Goal: Obtain resource: Download file/media

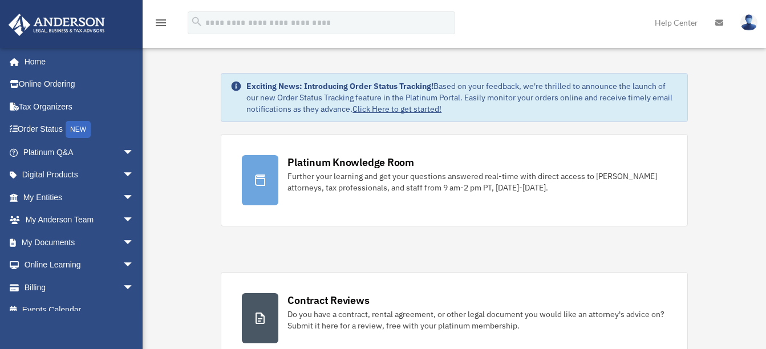
scroll to position [140, 0]
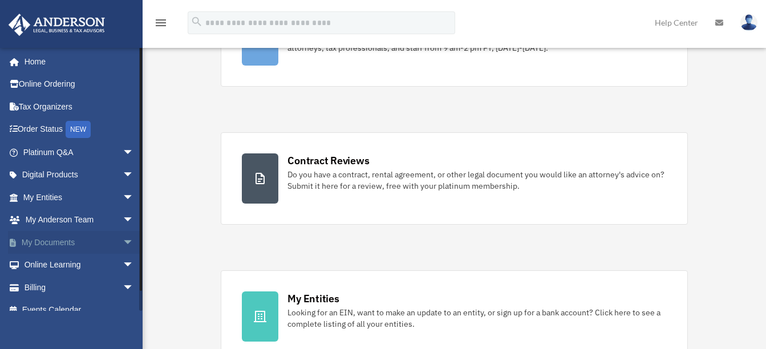
click at [76, 242] on link "My Documents arrow_drop_down" at bounding box center [79, 242] width 143 height 23
click at [123, 241] on span "arrow_drop_down" at bounding box center [134, 242] width 23 height 23
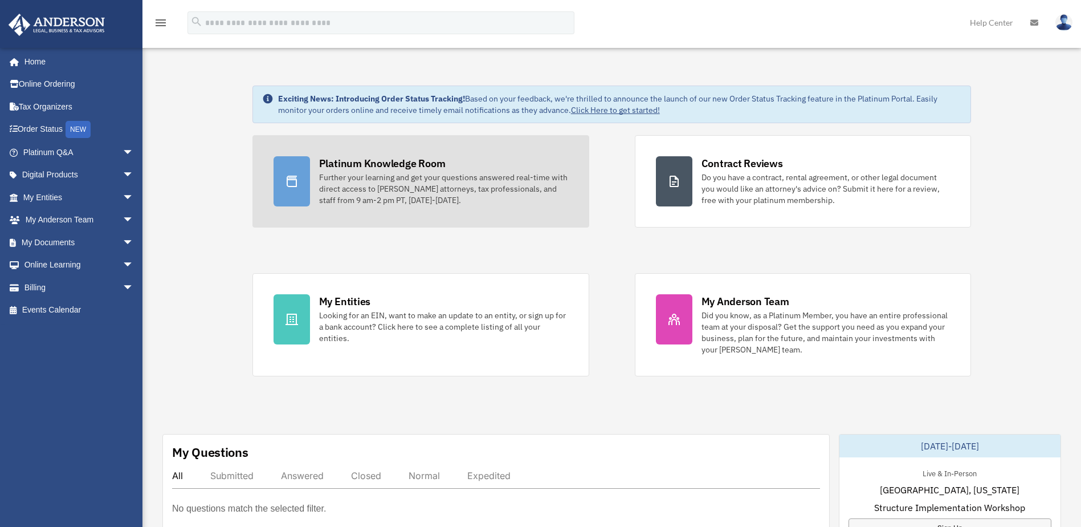
click at [390, 172] on div "Further your learning and get your questions answered real-time with direct acc…" at bounding box center [443, 189] width 249 height 34
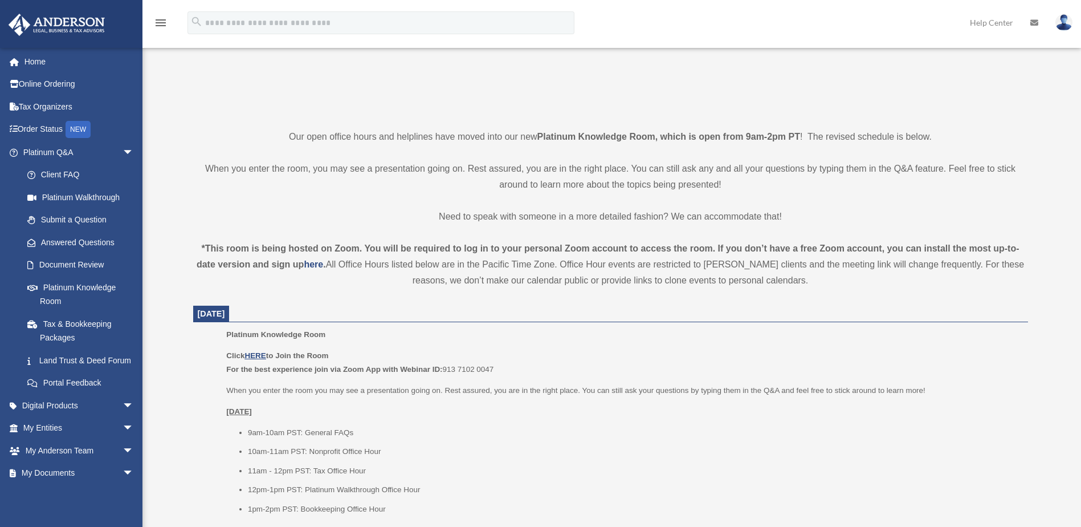
scroll to position [228, 0]
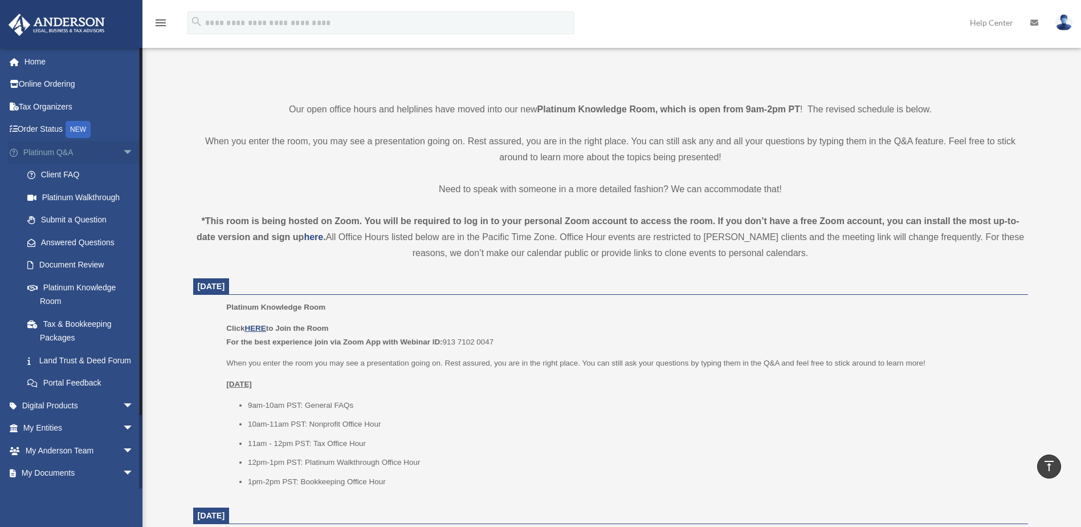
click at [123, 151] on span "arrow_drop_down" at bounding box center [134, 152] width 23 height 23
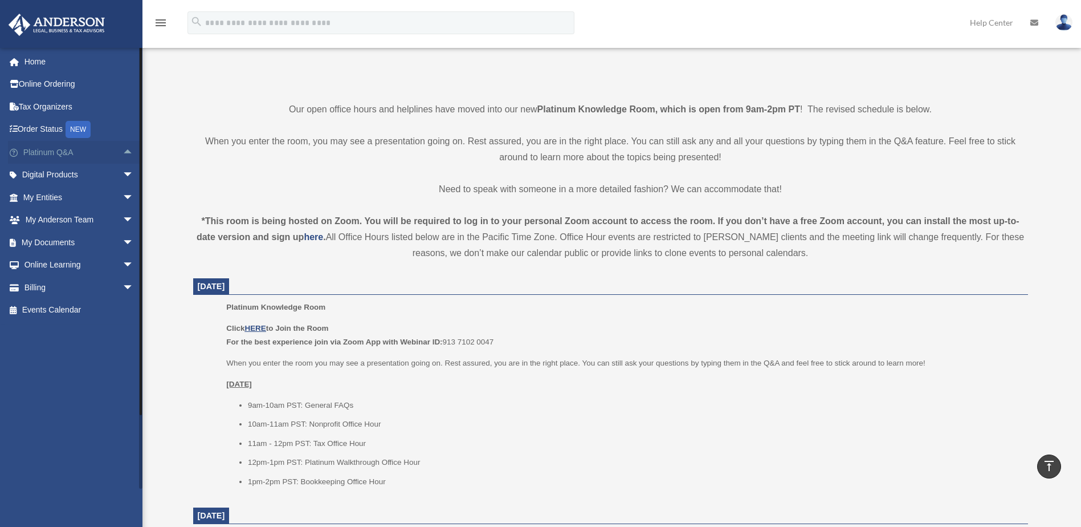
click at [123, 151] on span "arrow_drop_up" at bounding box center [134, 152] width 23 height 23
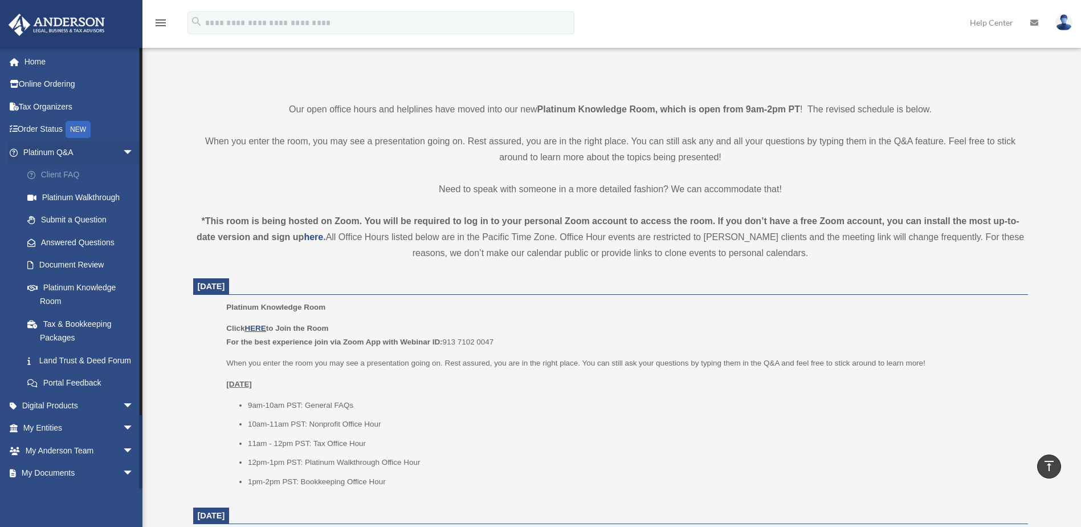
click at [64, 176] on link "Client FAQ" at bounding box center [83, 175] width 135 height 23
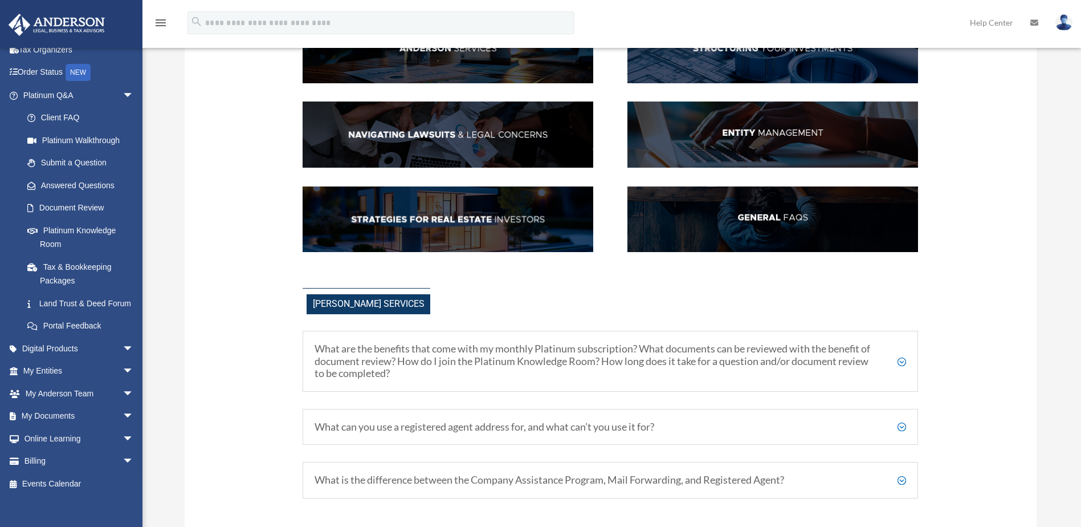
scroll to position [171, 0]
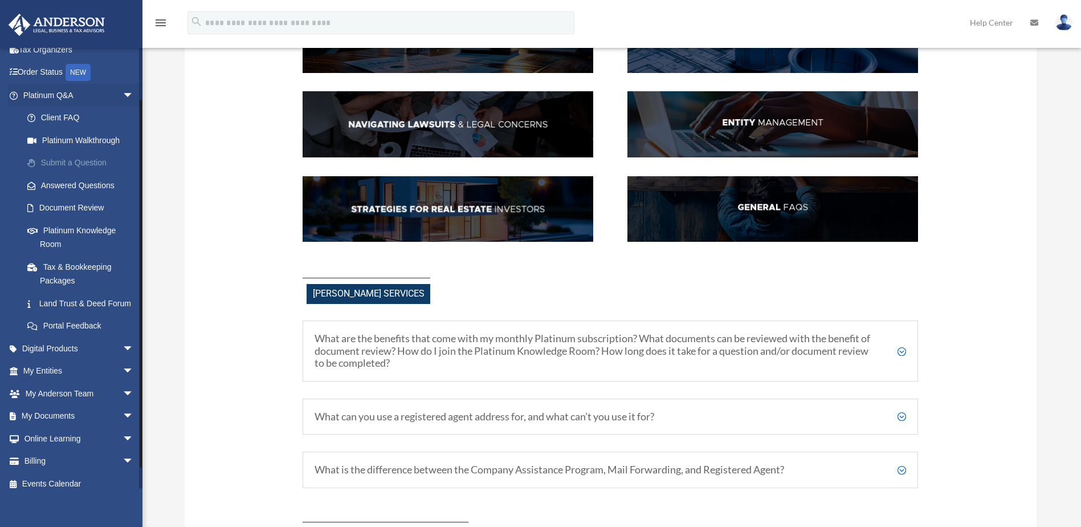
click at [72, 160] on link "Submit a Question" at bounding box center [83, 163] width 135 height 23
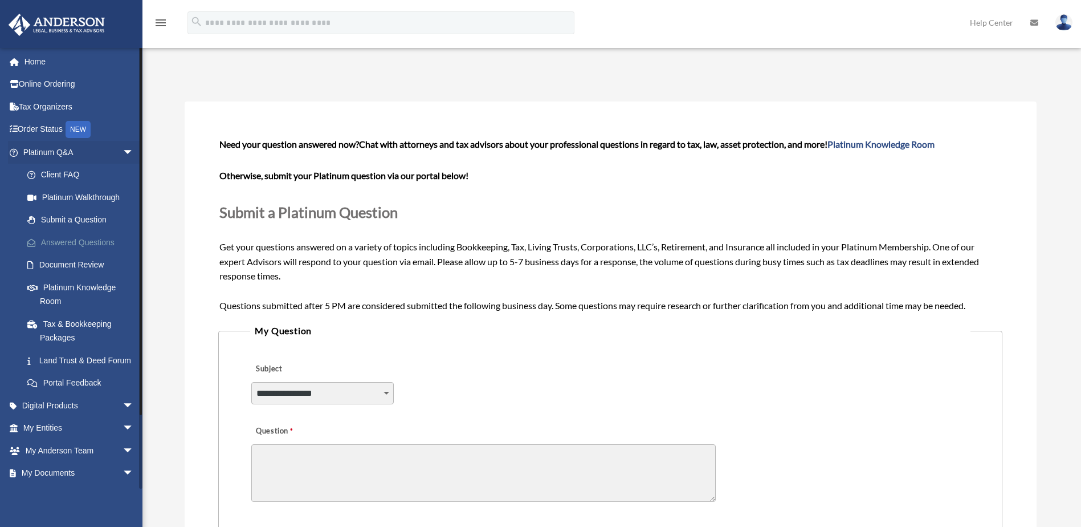
click at [86, 241] on link "Answered Questions" at bounding box center [83, 242] width 135 height 23
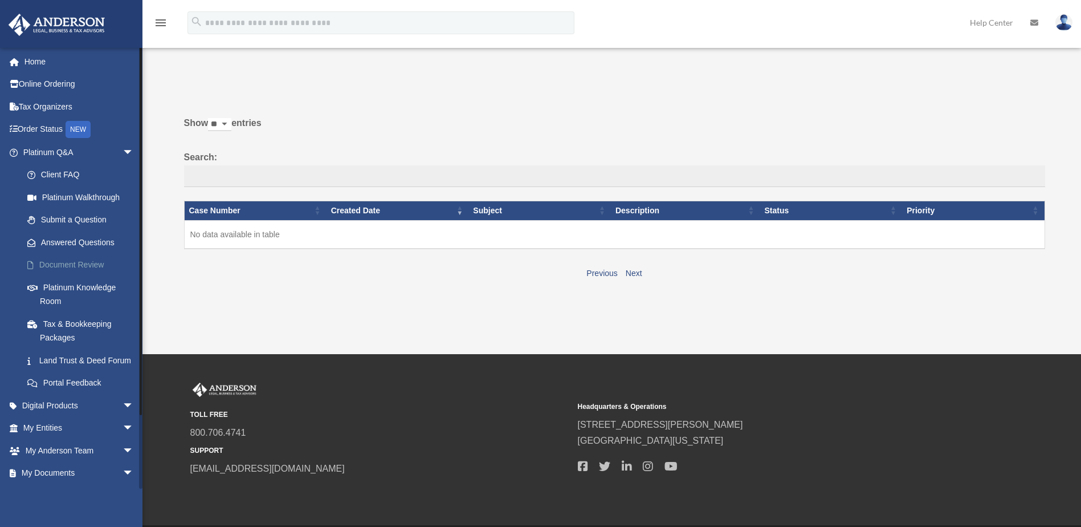
click at [86, 263] on link "Document Review" at bounding box center [83, 265] width 135 height 23
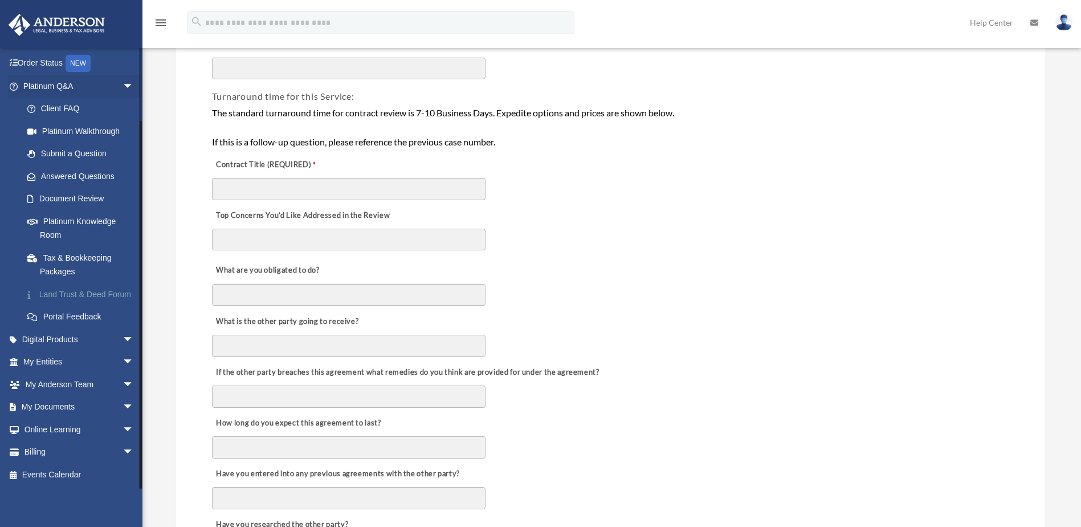
scroll to position [228, 0]
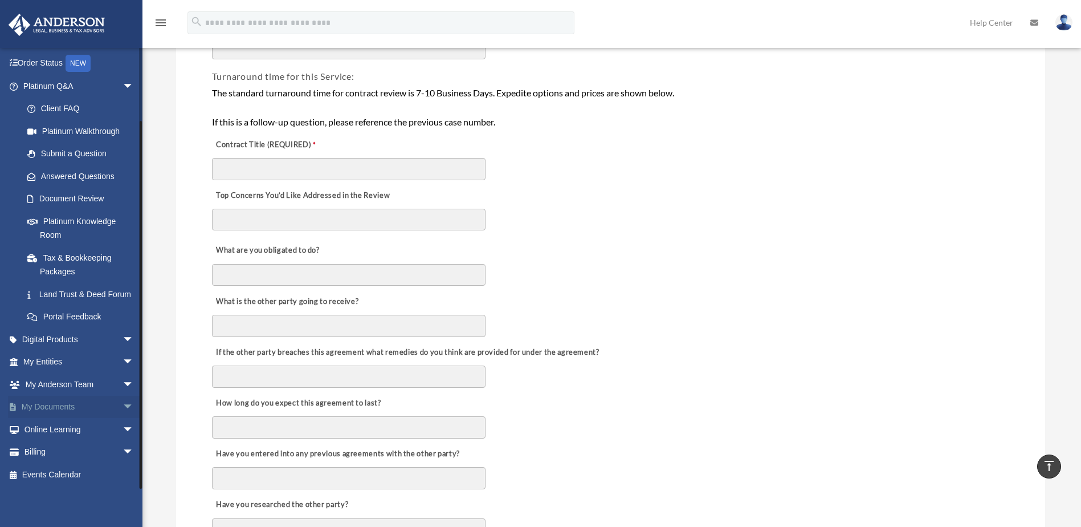
click at [123, 406] on span "arrow_drop_down" at bounding box center [134, 407] width 23 height 23
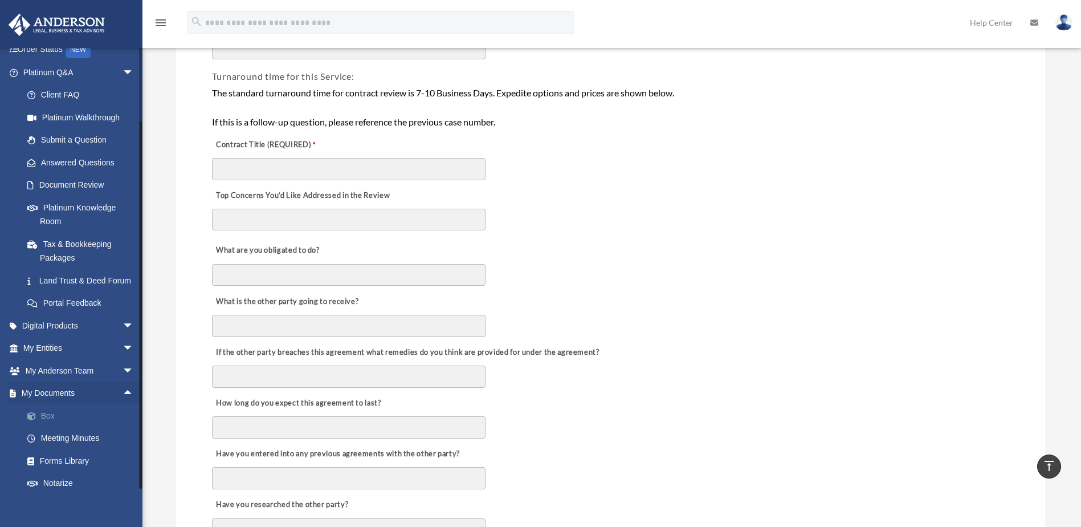
click at [42, 427] on link "Box" at bounding box center [83, 415] width 135 height 23
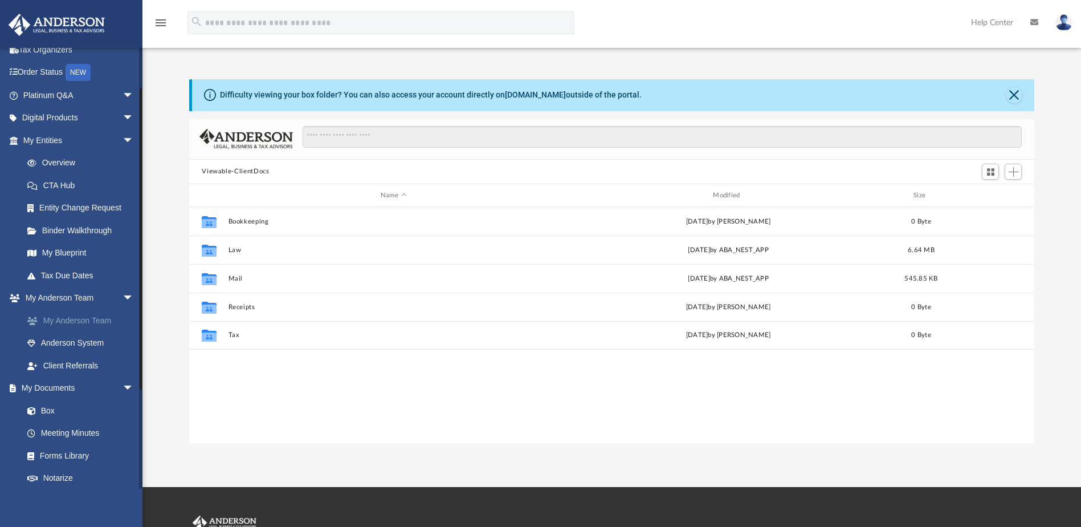
scroll to position [251, 837]
click at [83, 451] on link "Forms Library" at bounding box center [83, 455] width 135 height 23
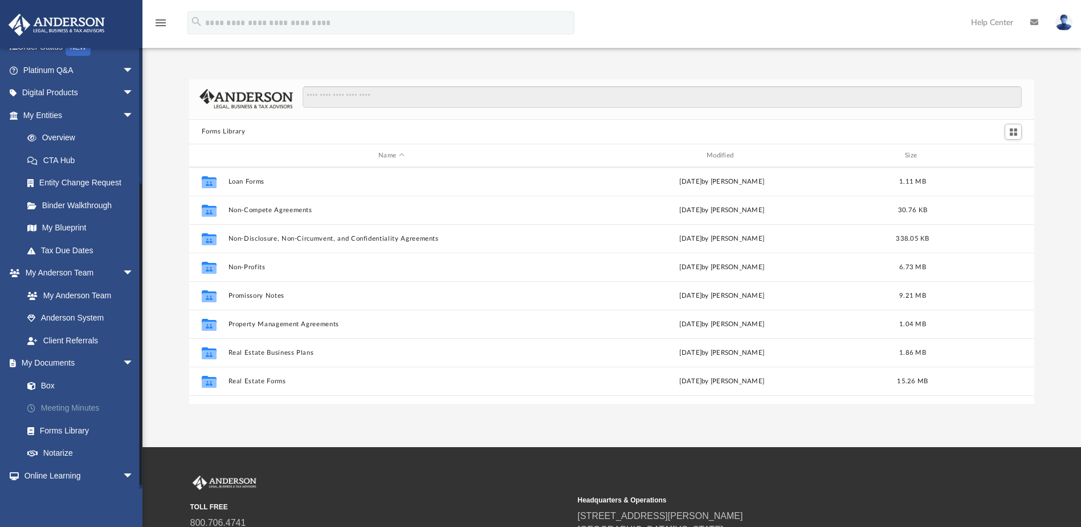
scroll to position [196, 0]
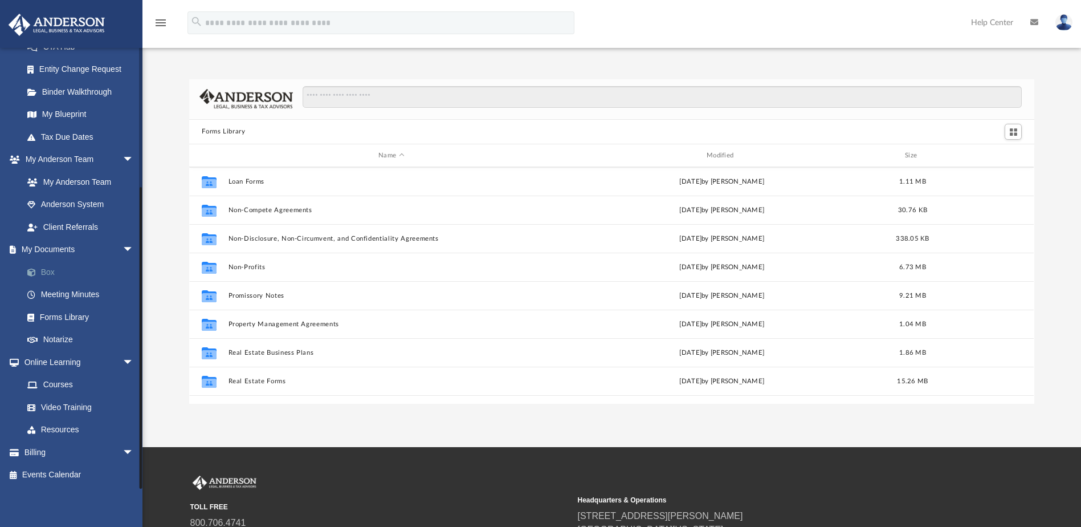
click at [70, 274] on link "Box" at bounding box center [83, 271] width 135 height 23
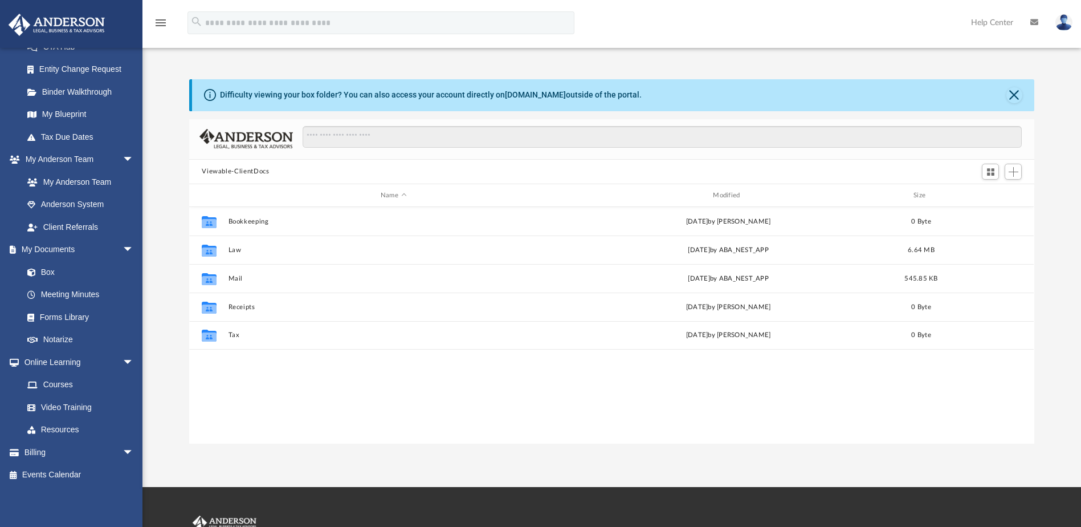
scroll to position [251, 837]
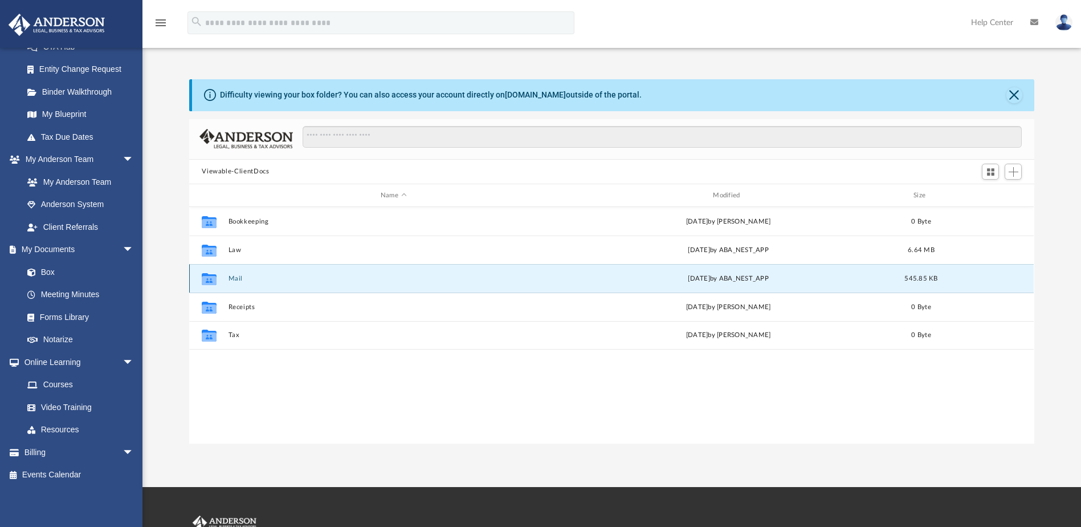
click at [243, 277] on button "Mail" at bounding box center [394, 278] width 330 height 7
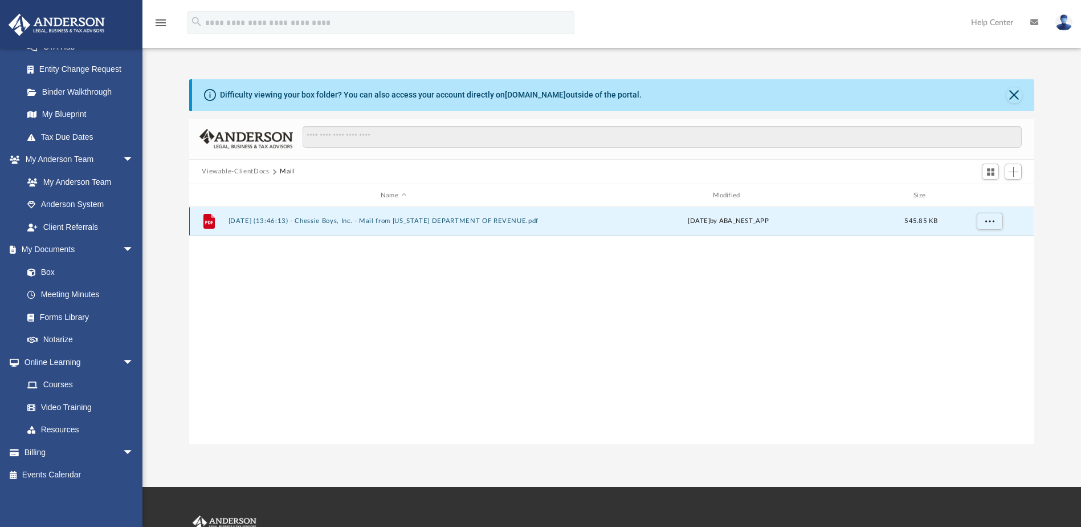
click at [476, 219] on button "2025.08.13 (13:46:13) - Chessie Boys, Inc. - Mail from ALABAMA DEPARTMENT OF RE…" at bounding box center [394, 221] width 330 height 7
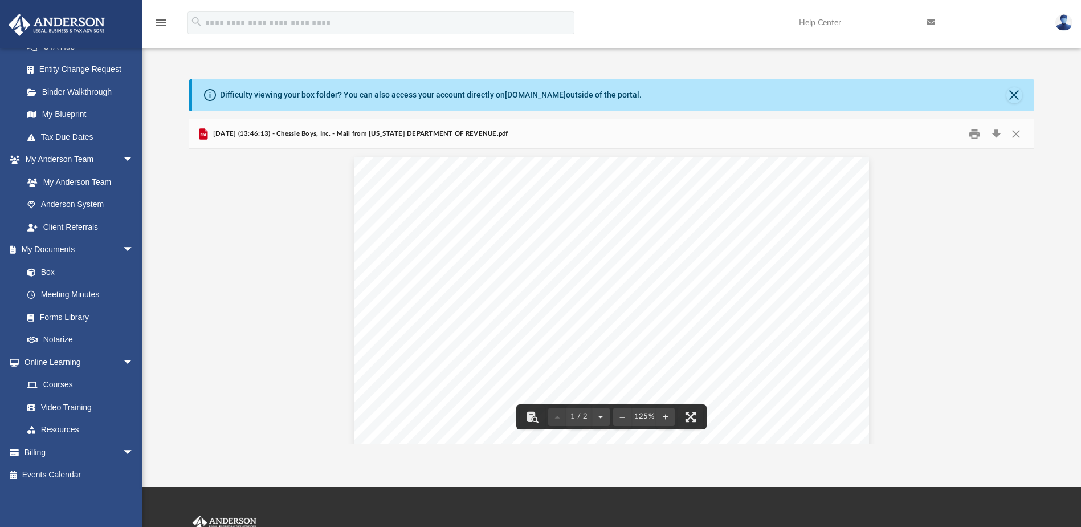
scroll to position [57, 0]
click at [1016, 95] on button "Close" at bounding box center [1015, 95] width 16 height 16
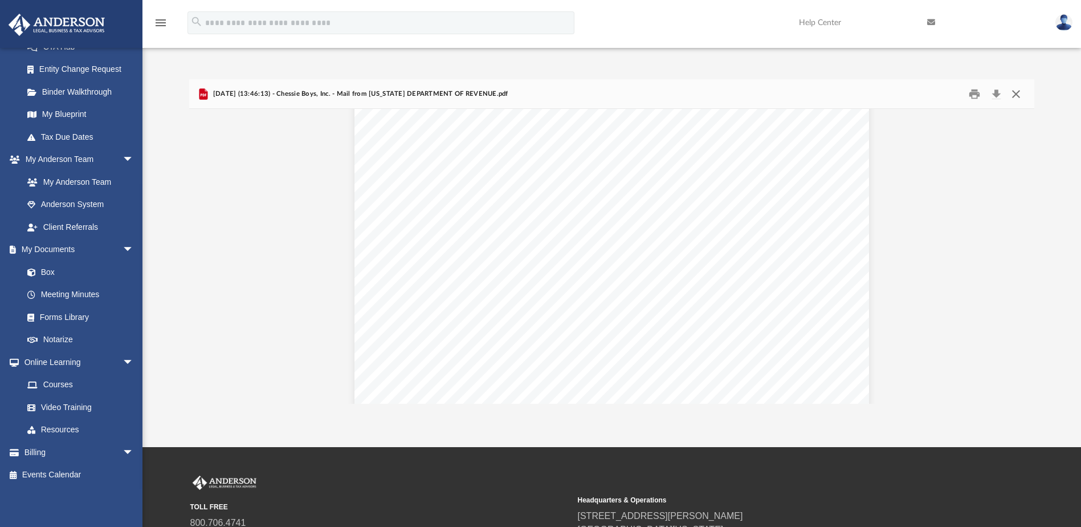
click at [1013, 97] on button "Close" at bounding box center [1016, 94] width 21 height 18
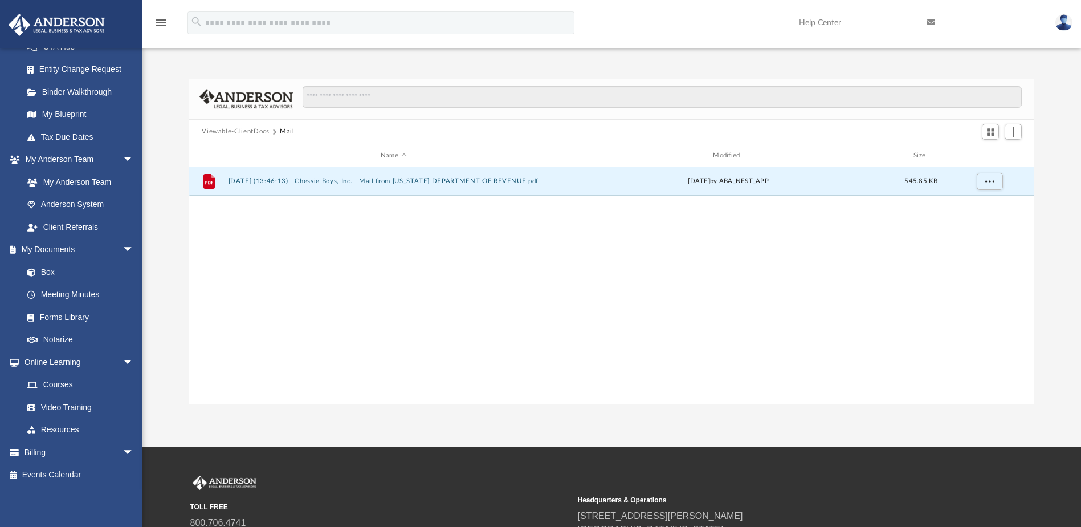
click at [243, 127] on button "Viewable-ClientDocs" at bounding box center [235, 132] width 67 height 10
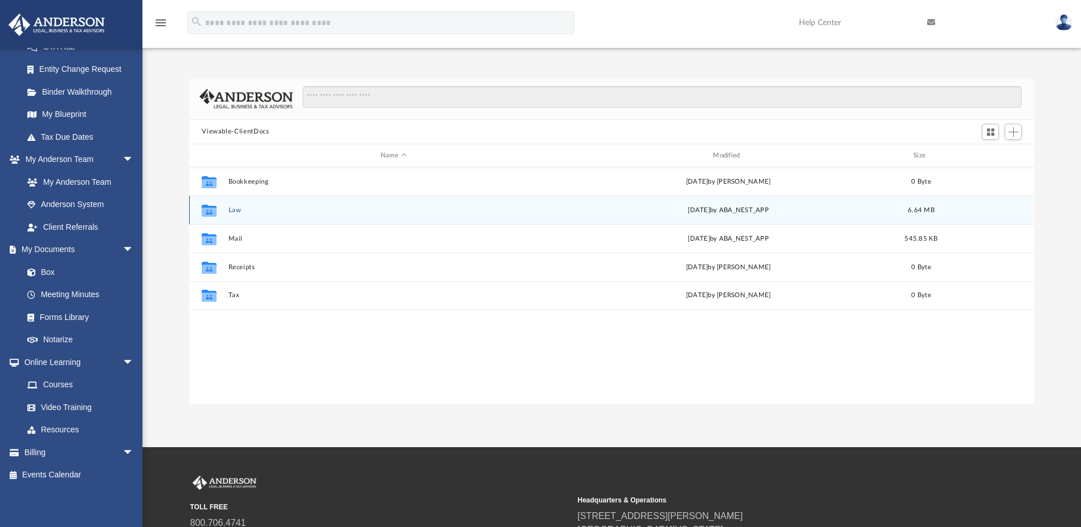
click at [234, 210] on button "Law" at bounding box center [394, 209] width 330 height 7
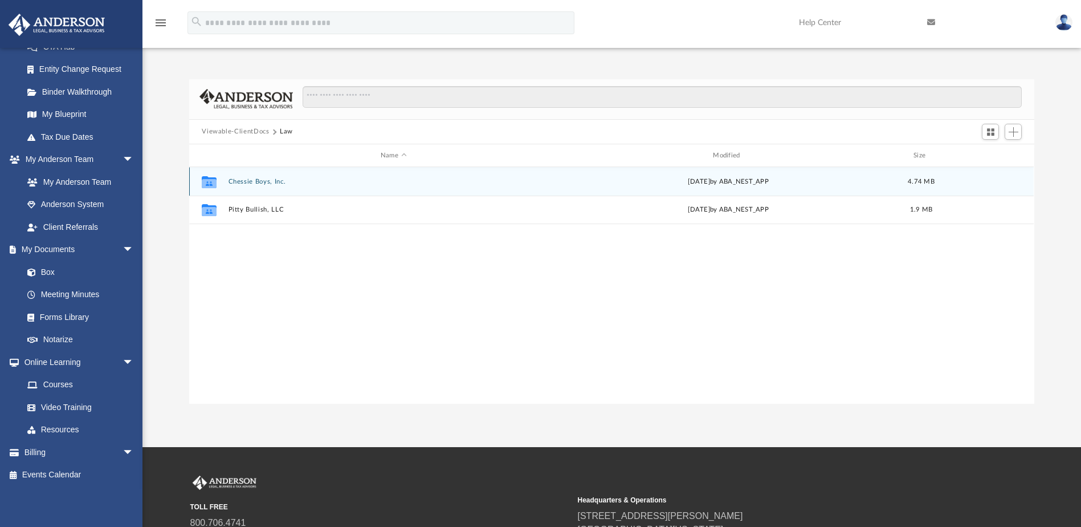
click at [261, 181] on button "Chessie Boys, Inc." at bounding box center [394, 181] width 330 height 7
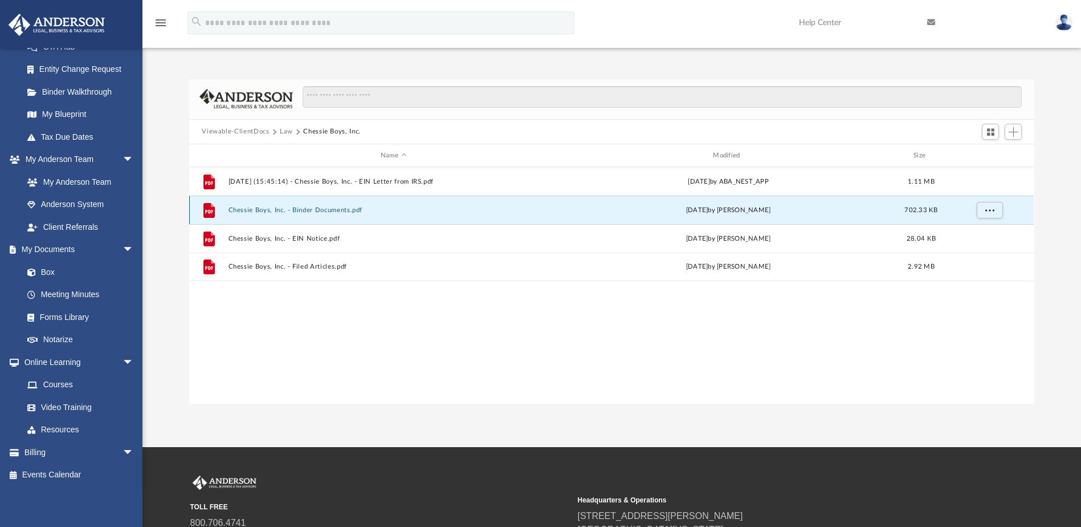
click at [354, 210] on button "Chessie Boys, Inc. - Binder Documents.pdf" at bounding box center [394, 209] width 330 height 7
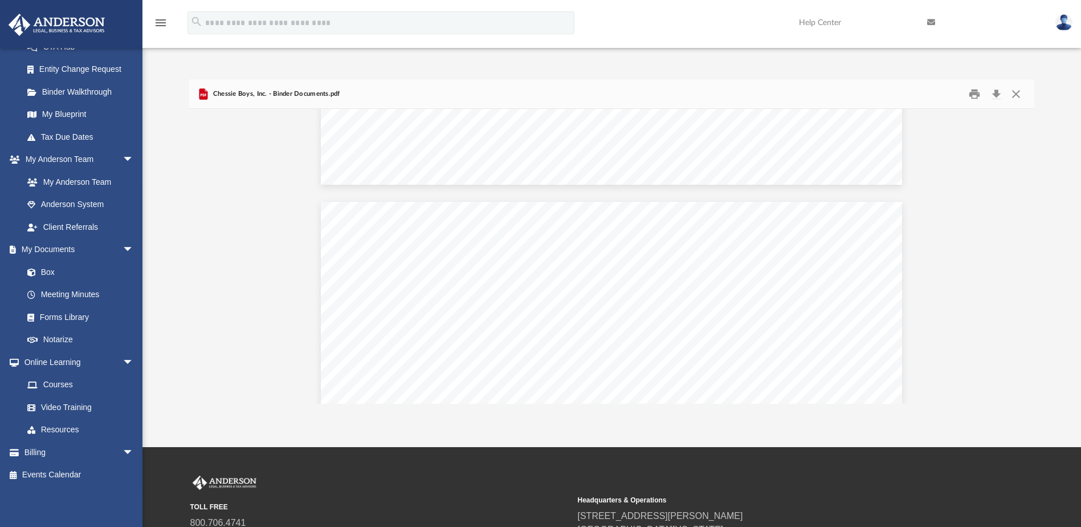
scroll to position [29156, 0]
click at [1017, 91] on button "Close" at bounding box center [1016, 94] width 21 height 18
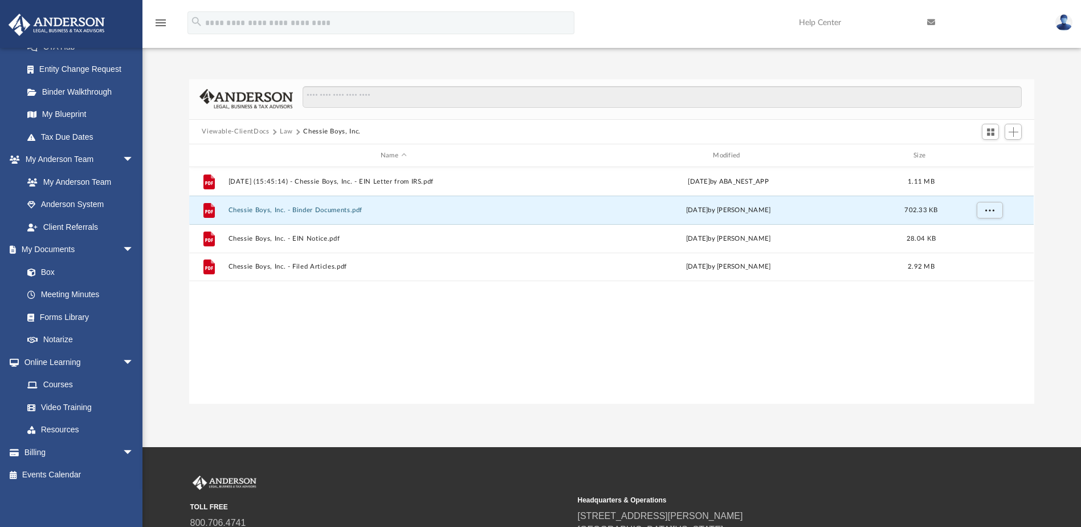
click at [287, 130] on button "Law" at bounding box center [286, 132] width 13 height 10
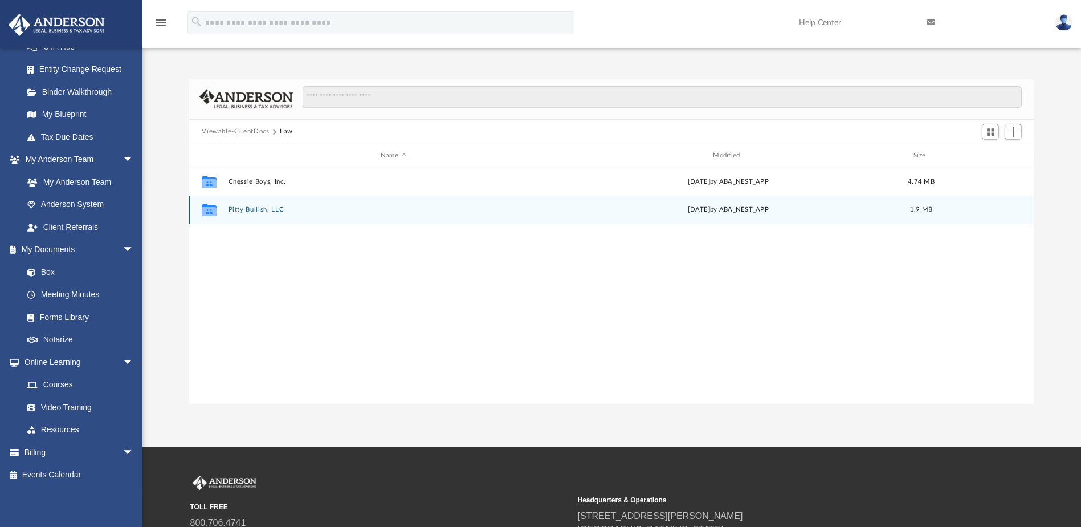
click at [264, 205] on div "Collaborated Folder Pitty Bullish, LLC Tue Aug 19 2025 by ABA_NEST_APP 1.9 MB" at bounding box center [611, 210] width 845 height 29
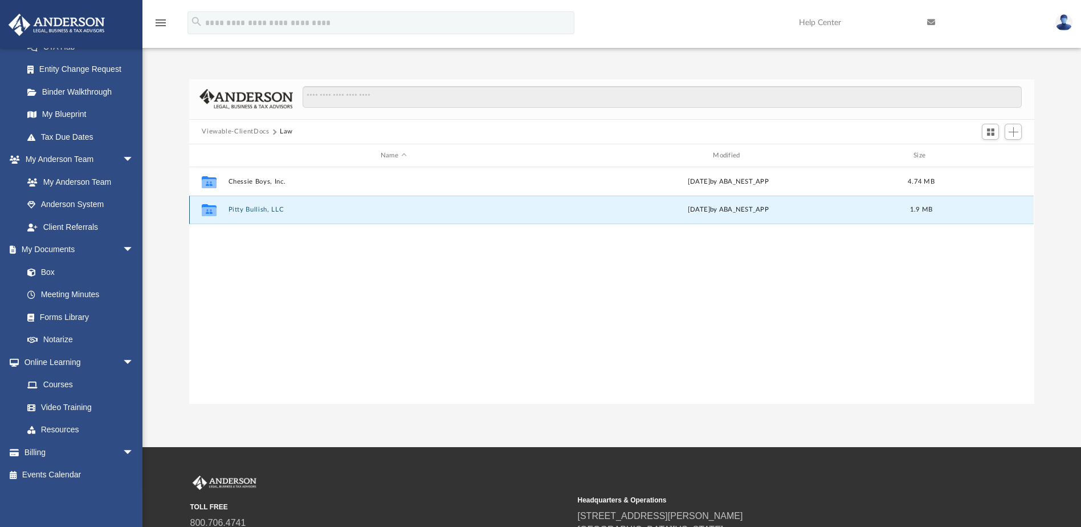
click at [264, 207] on button "Pitty Bullish, LLC" at bounding box center [394, 209] width 330 height 7
click at [395, 206] on button "2025.08.19 (13:51:42) - Pitty Bullish, LLC - EIN Letter from IRS.pdf" at bounding box center [394, 209] width 330 height 7
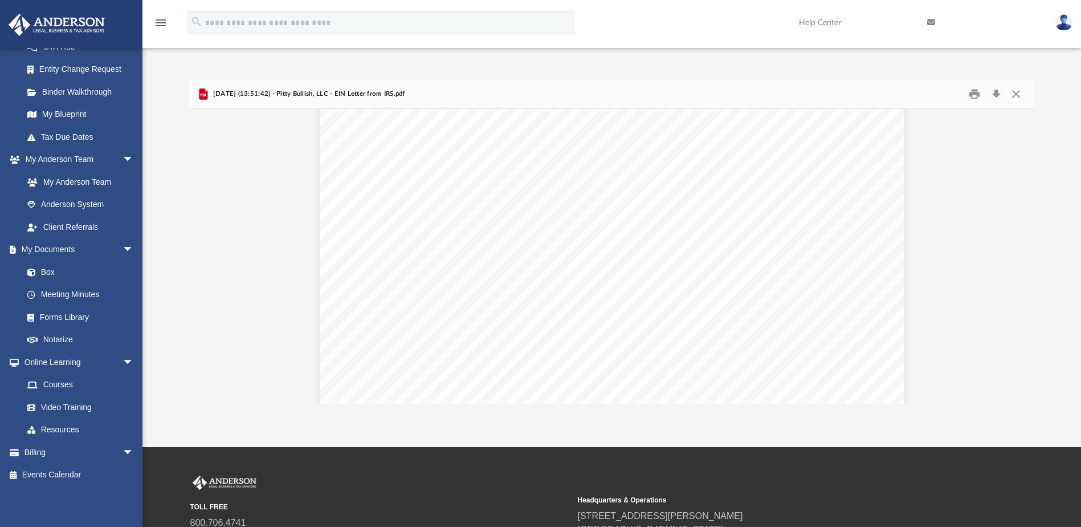
scroll to position [0, 0]
click at [1016, 93] on button "Close" at bounding box center [1016, 94] width 21 height 18
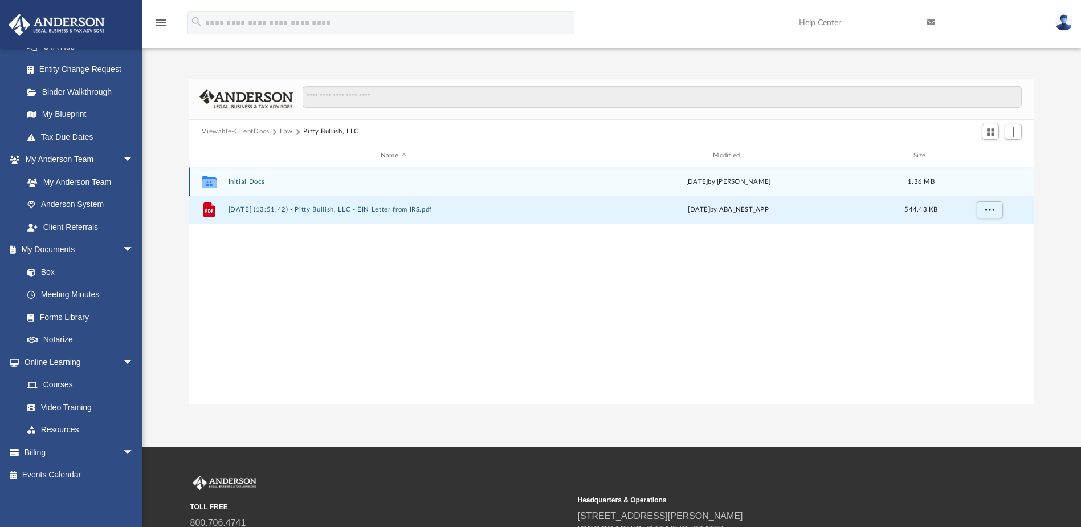
click at [250, 181] on button "Initial Docs" at bounding box center [394, 181] width 330 height 7
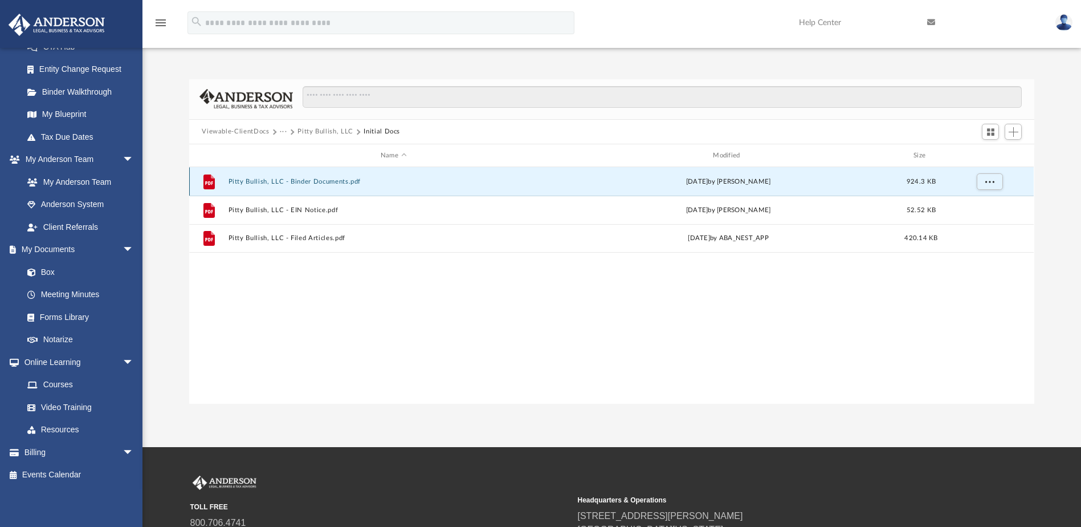
click at [311, 180] on button "Pitty Bullish, LLC - Binder Documents.pdf" at bounding box center [394, 181] width 330 height 7
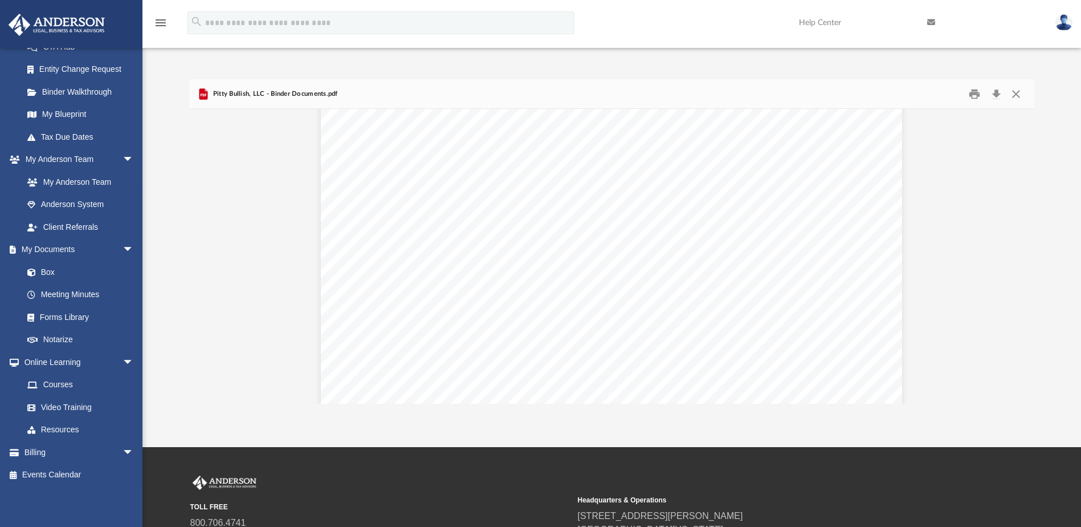
scroll to position [17214, 0]
click at [1016, 91] on button "Close" at bounding box center [1016, 94] width 21 height 18
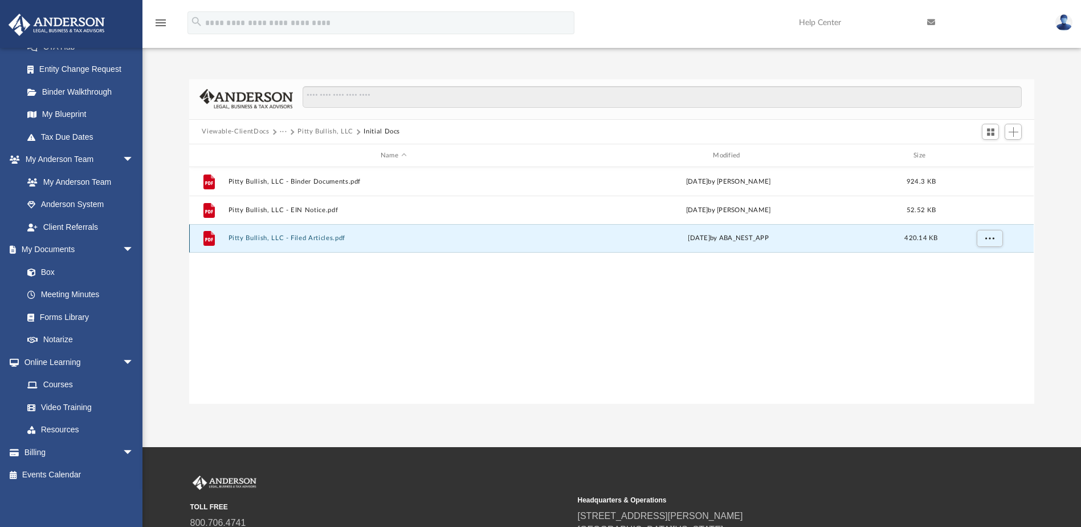
click at [315, 239] on button "Pitty Bullish, LLC - Filed Articles.pdf" at bounding box center [394, 238] width 330 height 7
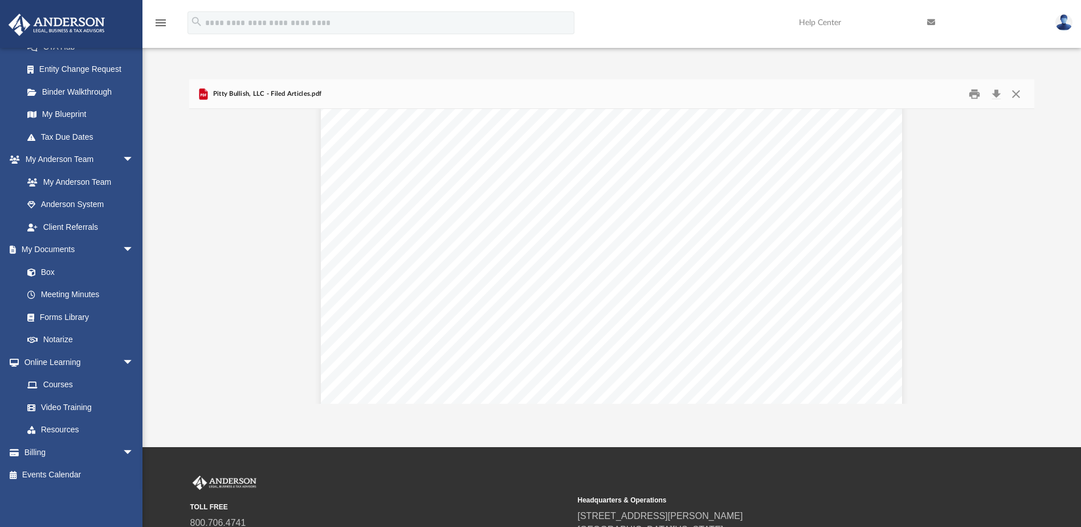
scroll to position [0, 0]
click at [1015, 94] on button "Close" at bounding box center [1016, 94] width 21 height 18
